Goal: Information Seeking & Learning: Learn about a topic

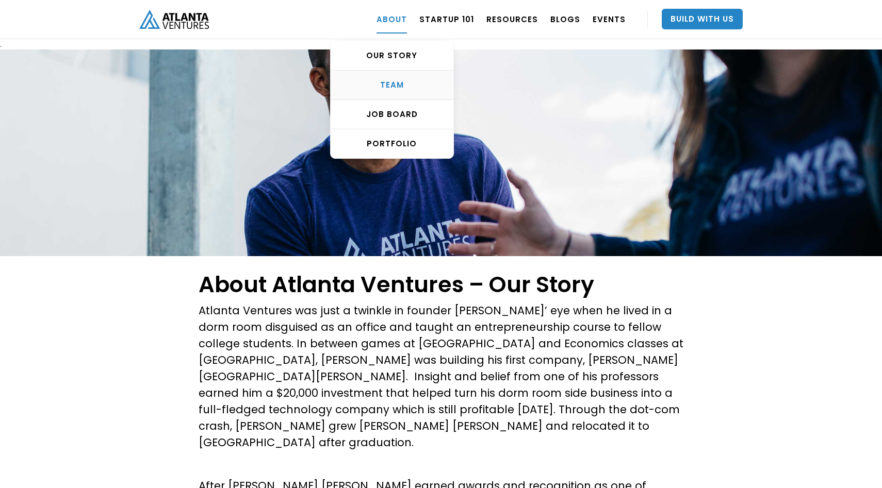
click at [410, 85] on div "TEAM" at bounding box center [392, 85] width 123 height 10
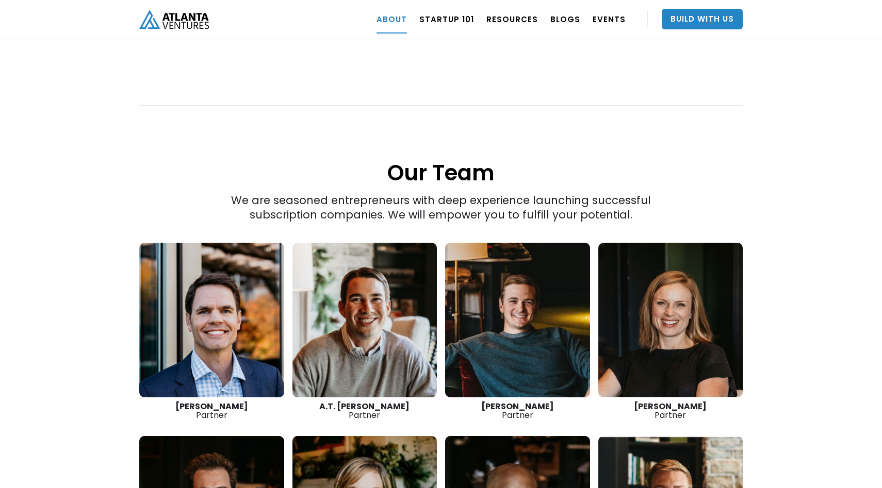
drag, startPoint x: 176, startPoint y: 370, endPoint x: 259, endPoint y: 370, distance: 83.6
click at [259, 402] on div "[PERSON_NAME] Partner" at bounding box center [211, 411] width 145 height 18
copy strong "[PERSON_NAME]"
click at [467, 21] on link "Startup 101" at bounding box center [446, 19] width 55 height 29
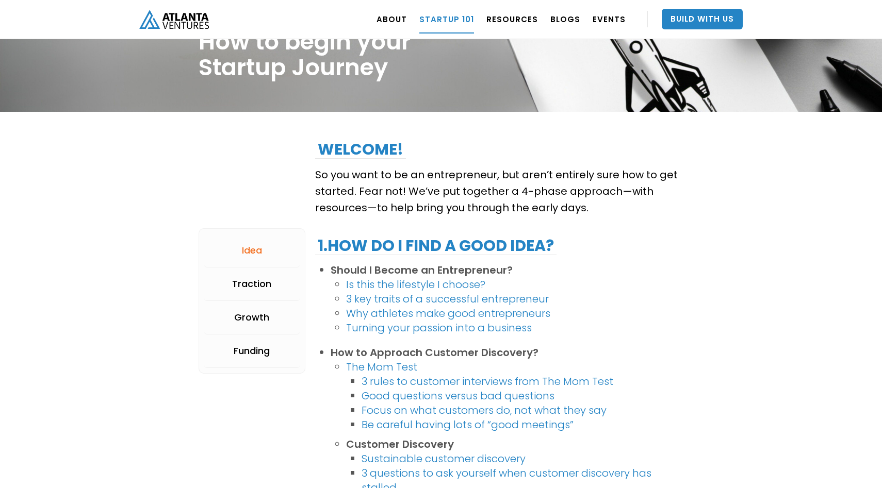
scroll to position [94, 0]
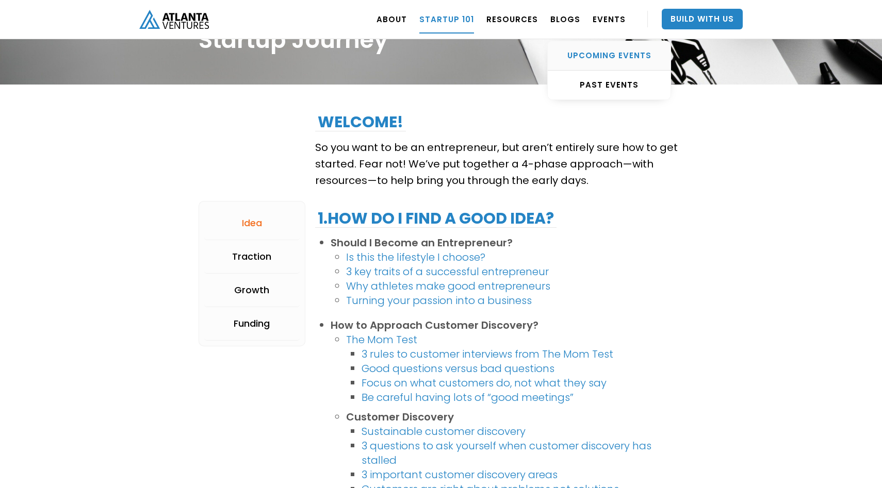
click at [605, 57] on div "UPCOMING EVENTS" at bounding box center [609, 56] width 123 height 10
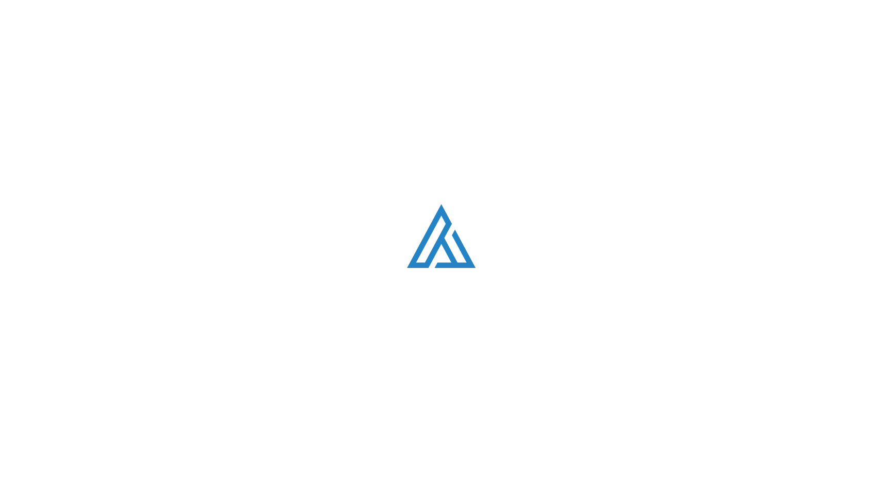
scroll to position [352, 0]
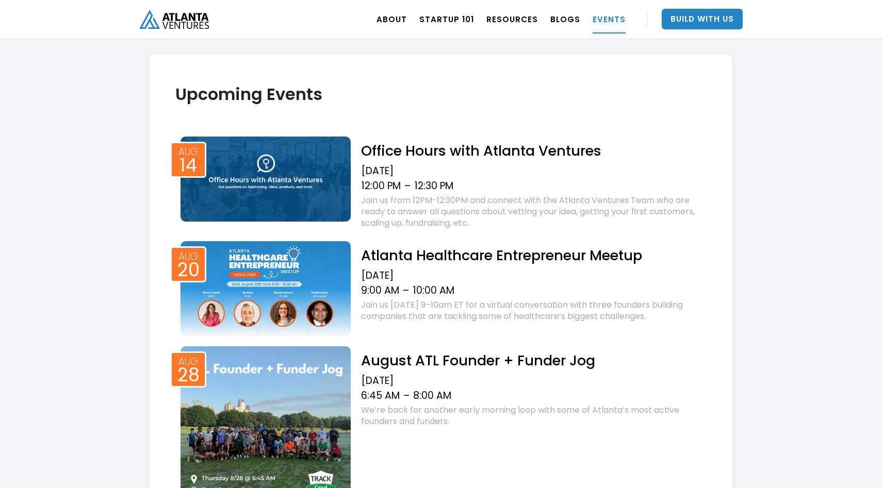
click at [309, 300] on img at bounding box center [266, 289] width 170 height 96
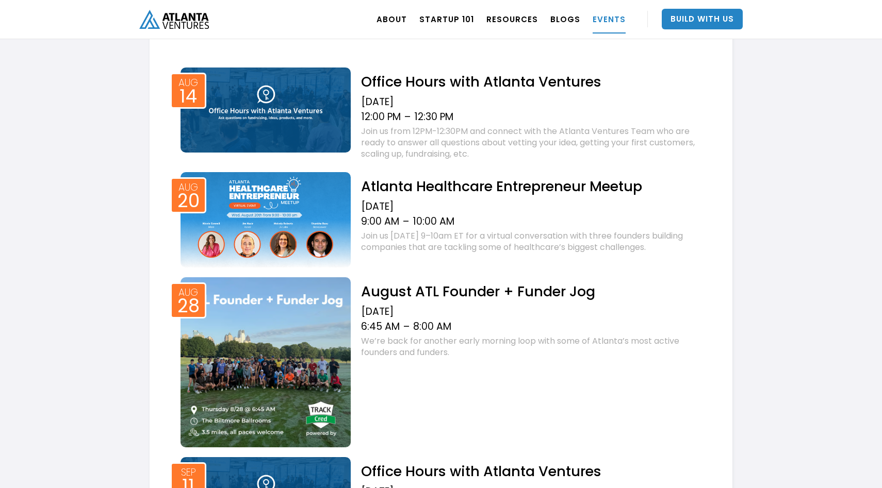
scroll to position [417, 0]
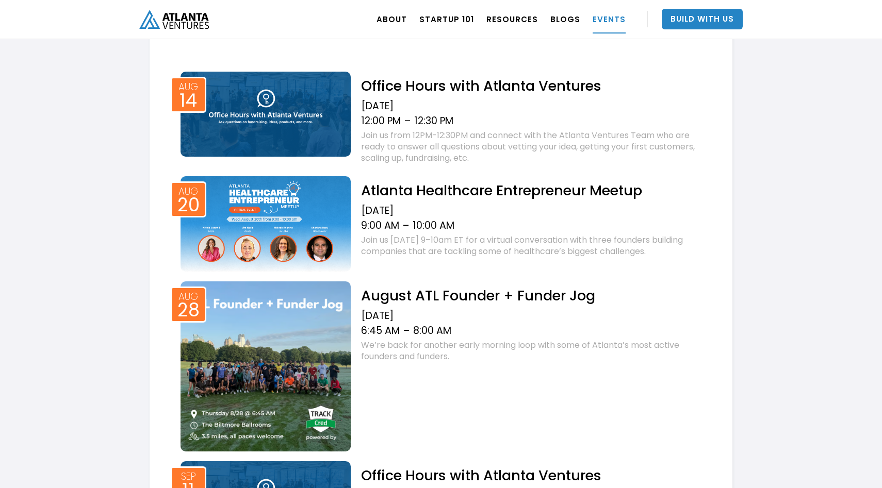
click at [288, 377] on img at bounding box center [266, 367] width 170 height 170
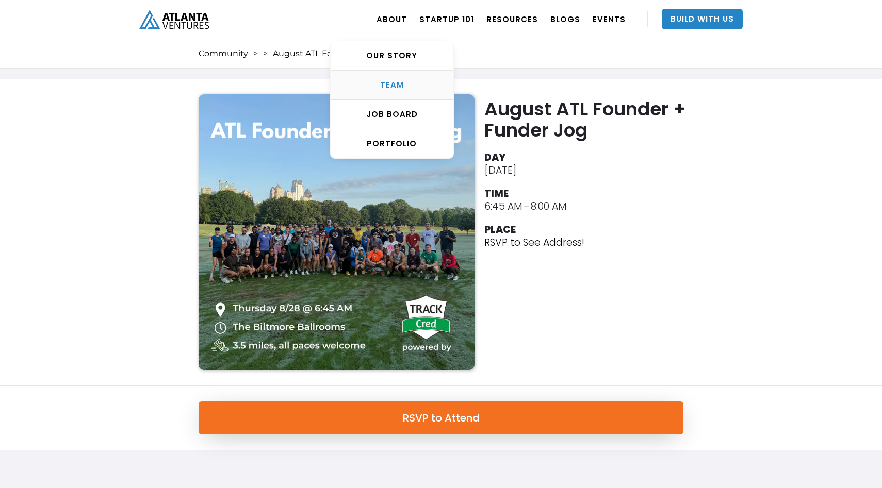
click at [403, 81] on div "TEAM" at bounding box center [392, 85] width 123 height 10
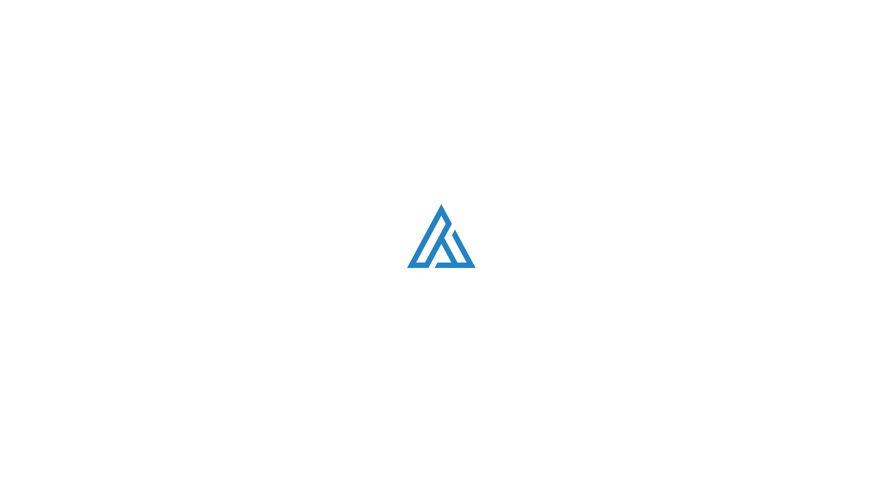
scroll to position [1307, 0]
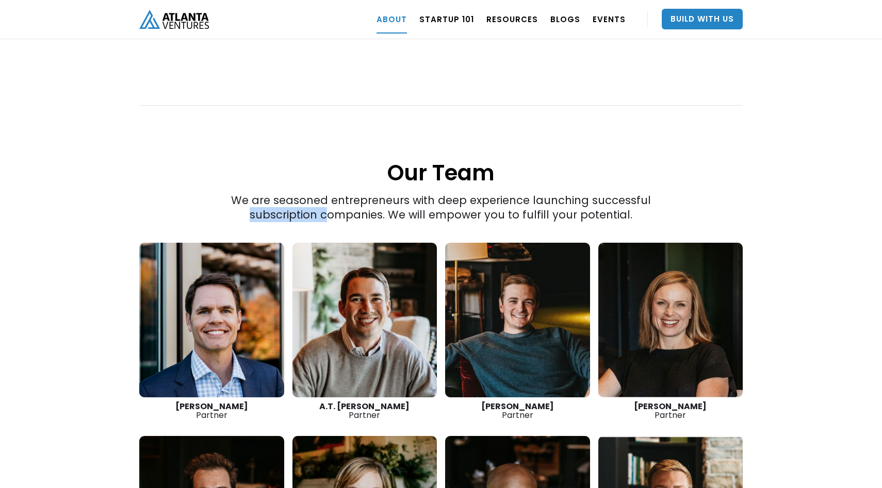
drag, startPoint x: 614, startPoint y: 168, endPoint x: 298, endPoint y: 184, distance: 316.1
click at [298, 184] on div "We are seasoned entrepreneurs with deep experience launching successful subscri…" at bounding box center [441, 127] width 483 height 189
